Goal: Information Seeking & Learning: Learn about a topic

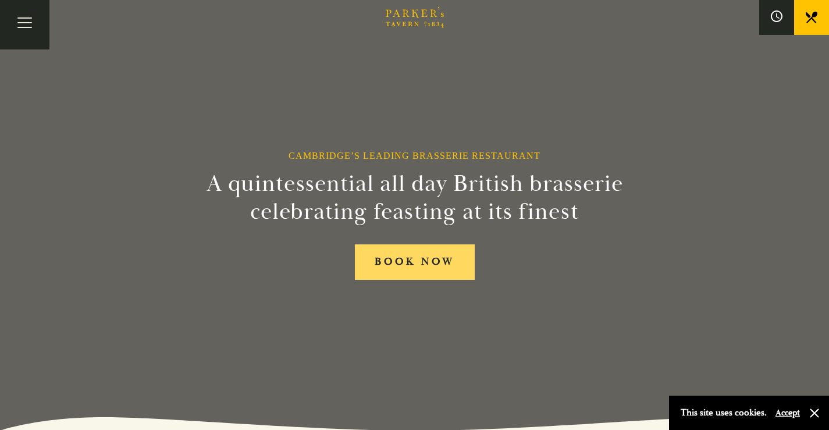
click at [429, 273] on link "BOOK NOW" at bounding box center [415, 262] width 120 height 36
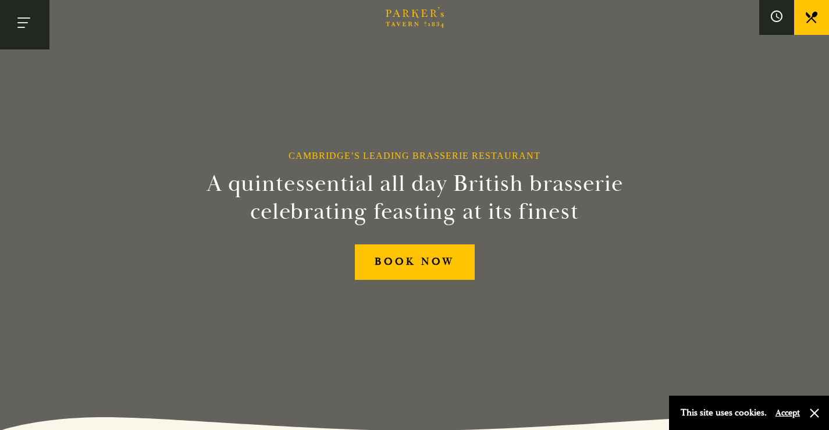
click at [15, 27] on button "Toggle navigation" at bounding box center [24, 24] width 49 height 49
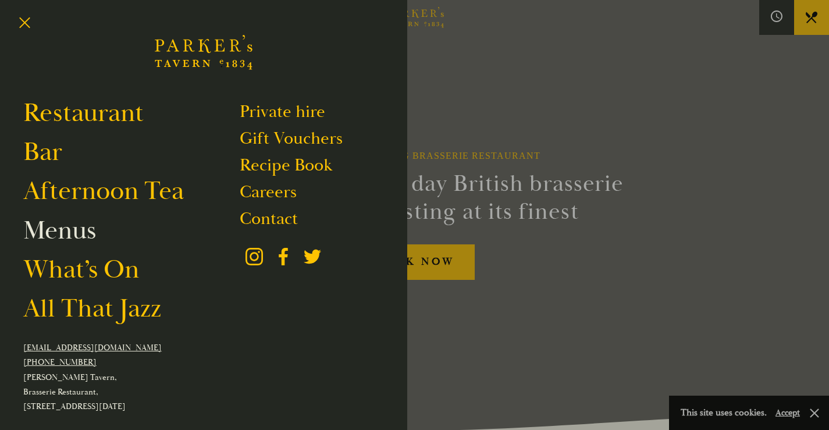
click at [84, 230] on link "Menus" at bounding box center [59, 230] width 73 height 33
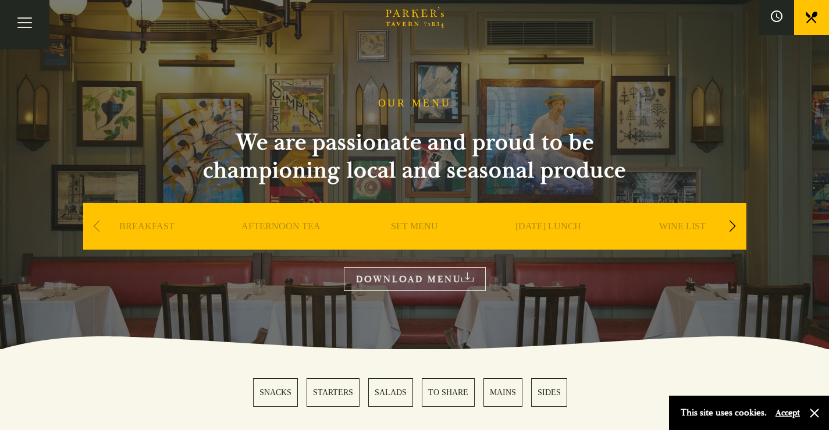
click at [139, 225] on link "BREAKFAST" at bounding box center [146, 244] width 55 height 47
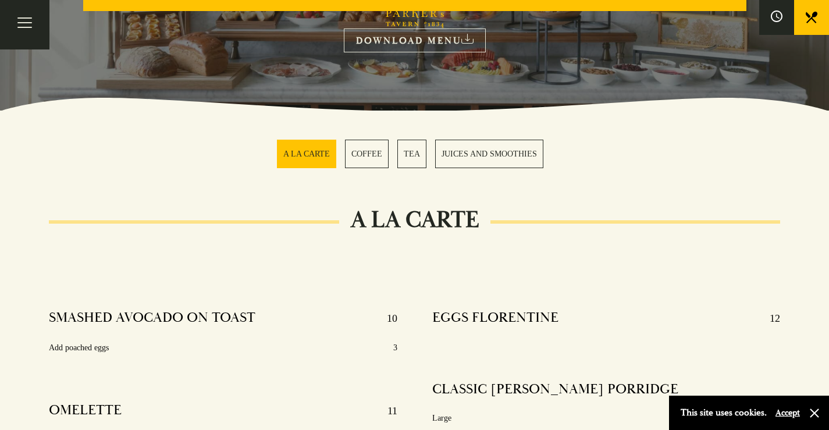
scroll to position [122, 0]
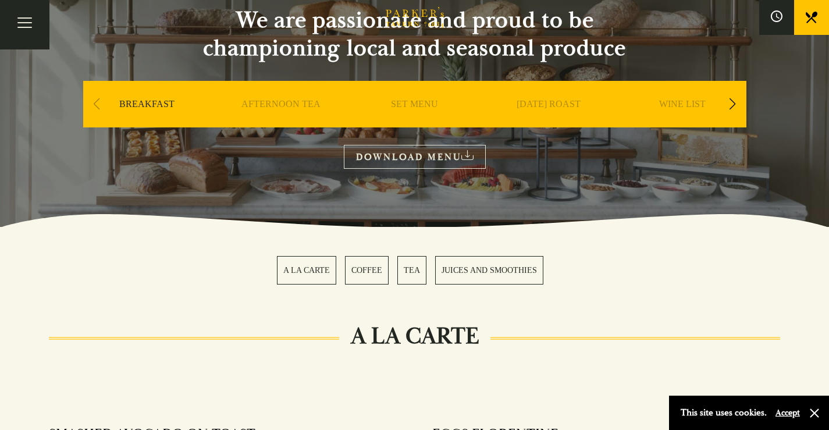
click at [410, 107] on link "SET MENU" at bounding box center [414, 121] width 47 height 47
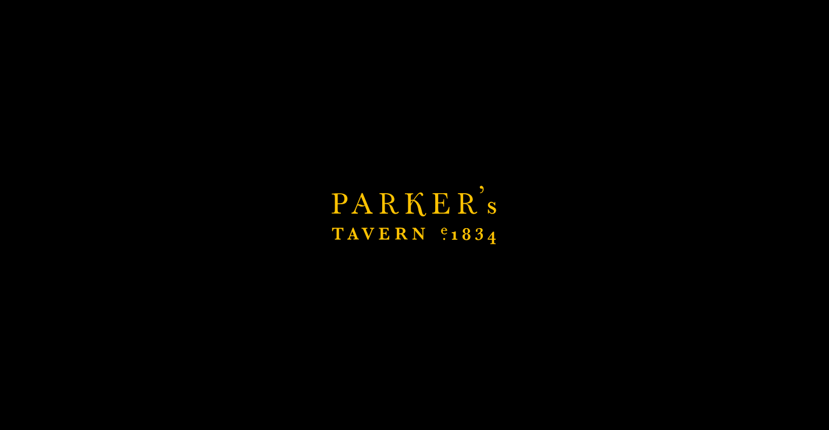
scroll to position [126, 0]
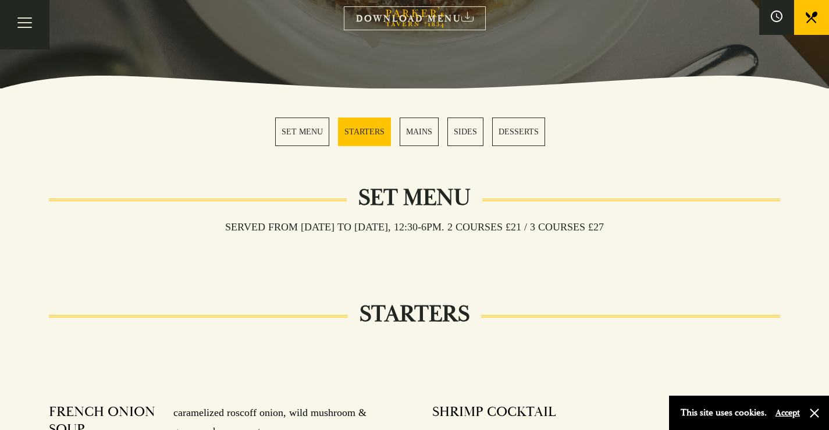
scroll to position [233, 0]
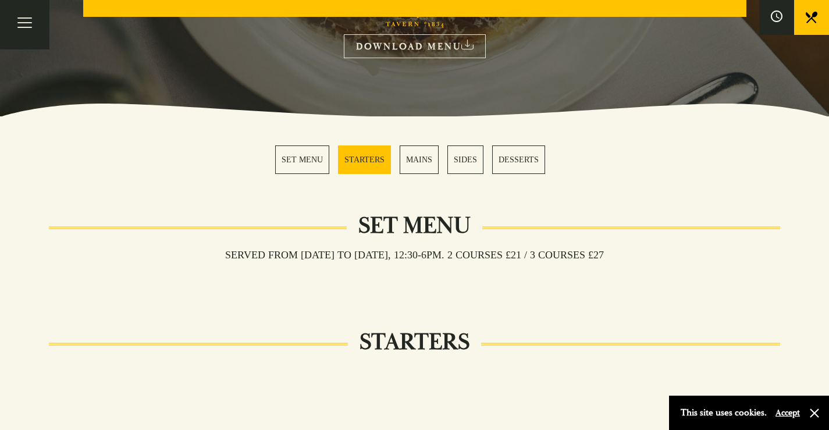
click at [418, 159] on link "MAINS" at bounding box center [419, 160] width 39 height 29
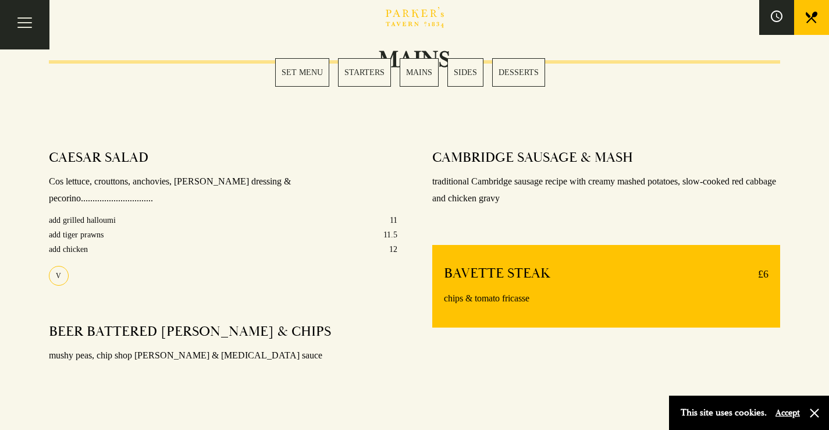
scroll to position [811, 0]
